Goal: Information Seeking & Learning: Understand process/instructions

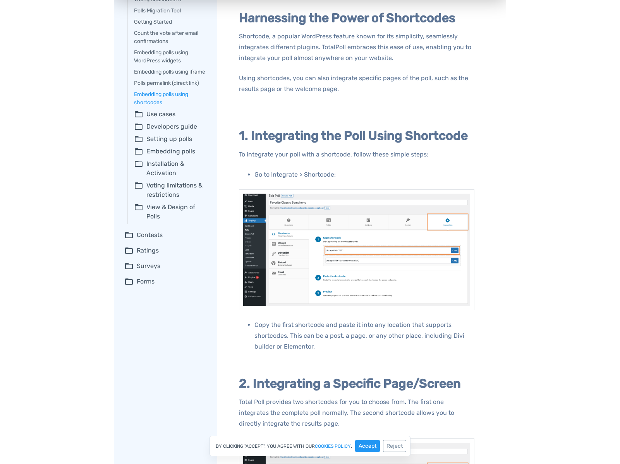
scroll to position [177, 0]
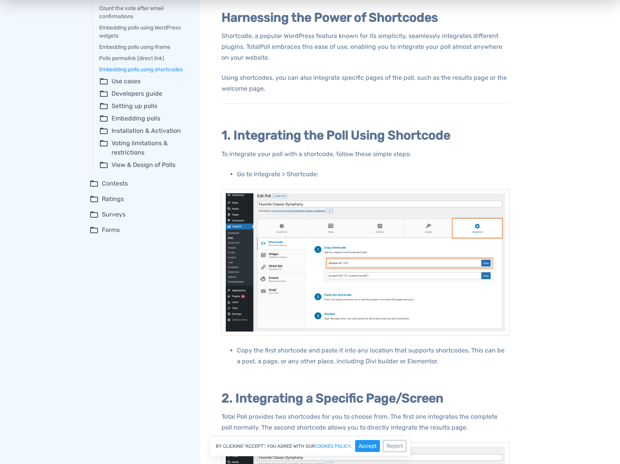
click at [375, 159] on div "Total Poll simplifies the poll publishing process, making it quick and enjoyabl…" at bounding box center [365, 295] width 288 height 731
click at [376, 159] on div "Total Poll simplifies the poll publishing process, making it quick and enjoyabl…" at bounding box center [365, 295] width 288 height 731
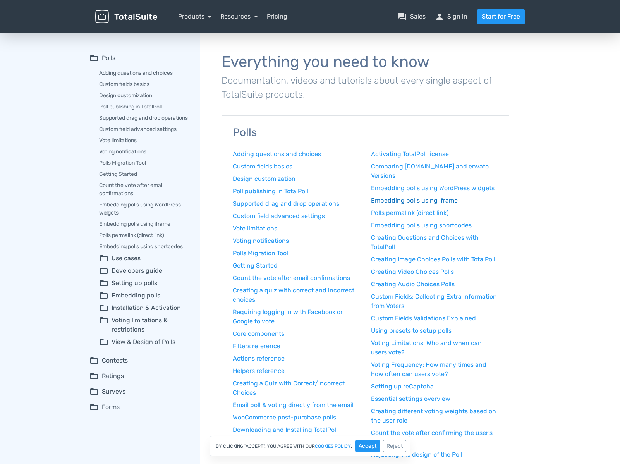
click at [451, 201] on link "Embedding polls using iframe" at bounding box center [434, 200] width 127 height 9
click at [450, 201] on link "Embedding polls using iframe" at bounding box center [434, 200] width 127 height 9
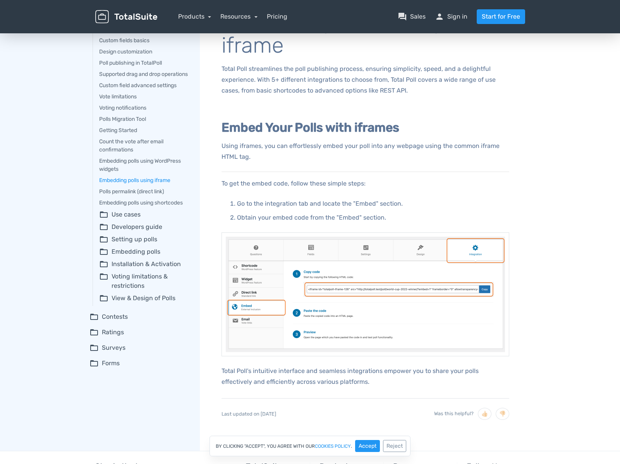
scroll to position [25, 0]
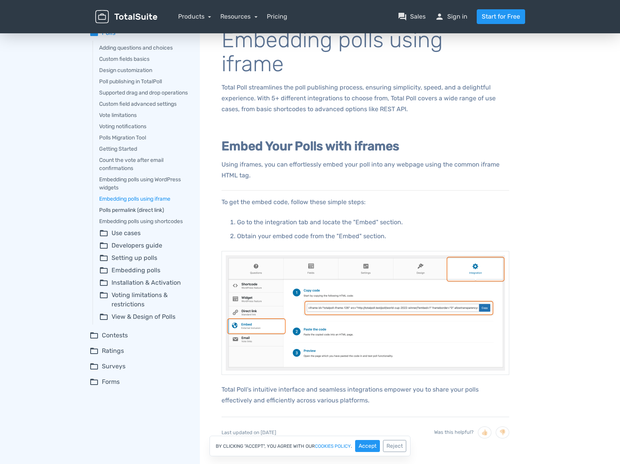
click at [161, 214] on link "Polls permalink (direct link)" at bounding box center [144, 210] width 90 height 8
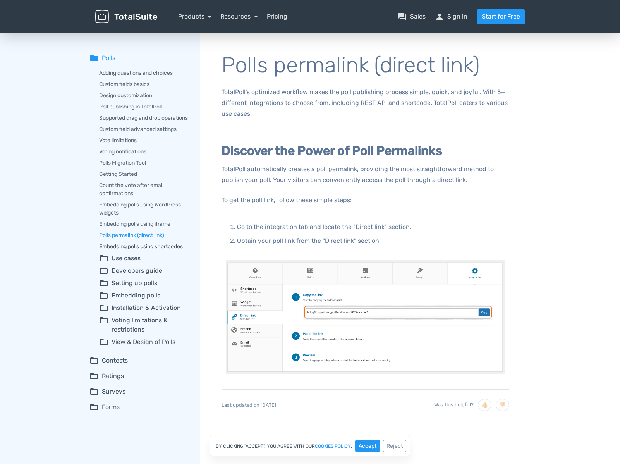
click at [161, 251] on link "Embedding polls using shortcodes" at bounding box center [144, 246] width 90 height 8
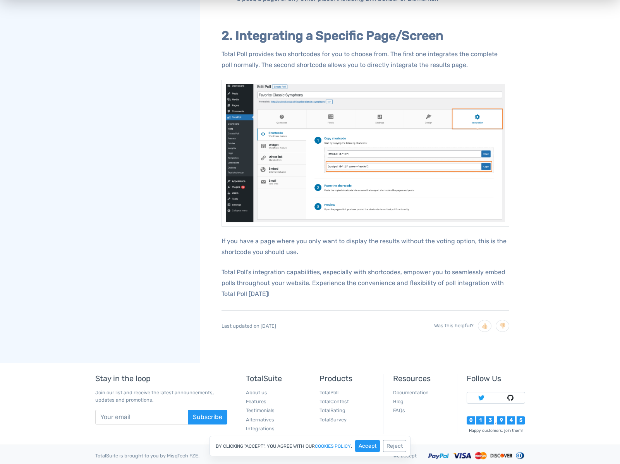
scroll to position [543, 0]
